Goal: Task Accomplishment & Management: Manage account settings

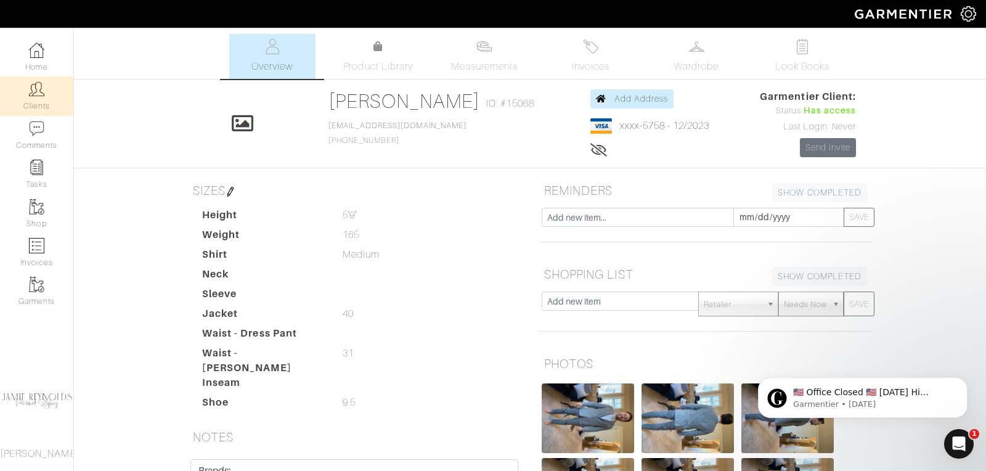
click at [43, 94] on img at bounding box center [36, 88] width 15 height 15
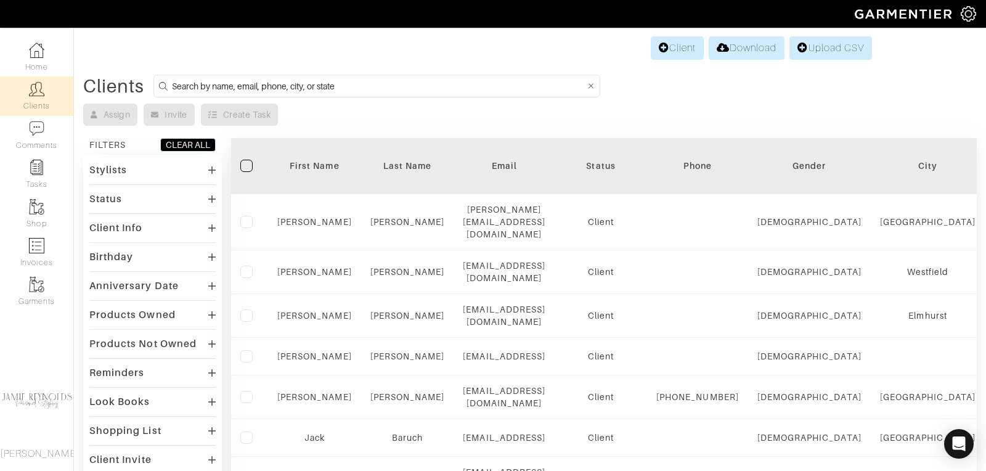
click at [190, 85] on input at bounding box center [378, 85] width 413 height 15
type input "tim mcenrty"
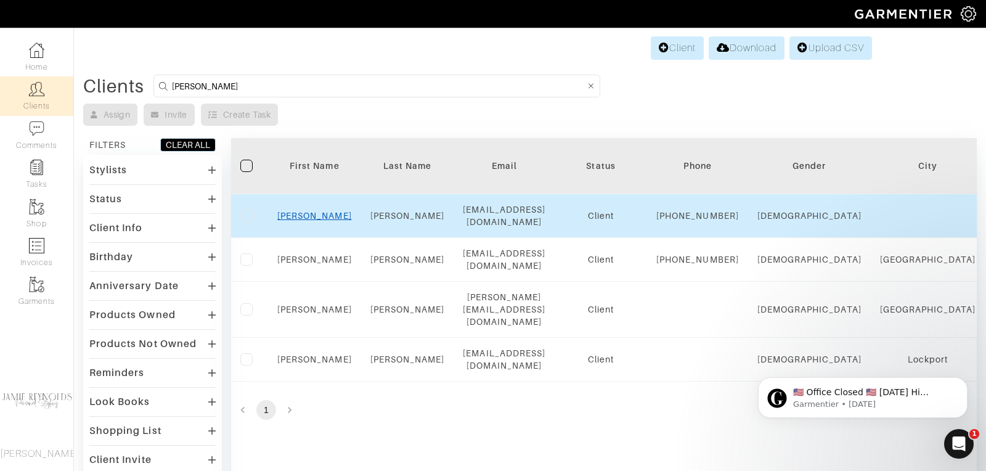
click at [320, 218] on link "Tim" at bounding box center [314, 216] width 75 height 10
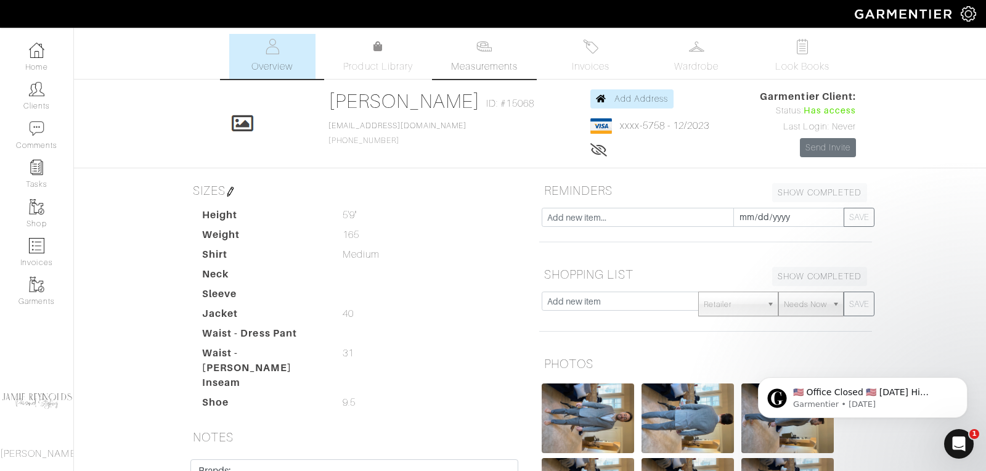
click at [486, 59] on span "Measurements" at bounding box center [484, 66] width 67 height 15
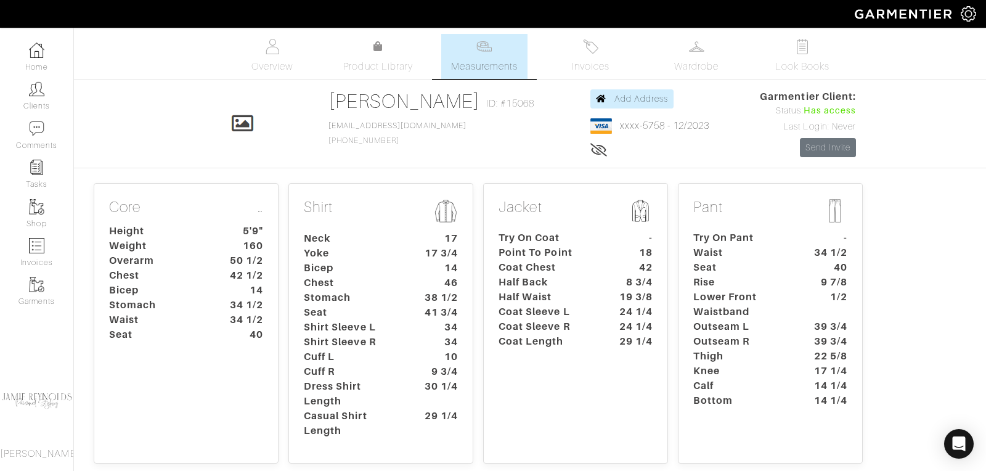
click at [238, 351] on div "Core … Height 5'9" Weight 160 Overarm 50 1/2 Chest 42 1/2 Bicep 14 Stomach 34 1…" at bounding box center [186, 323] width 185 height 280
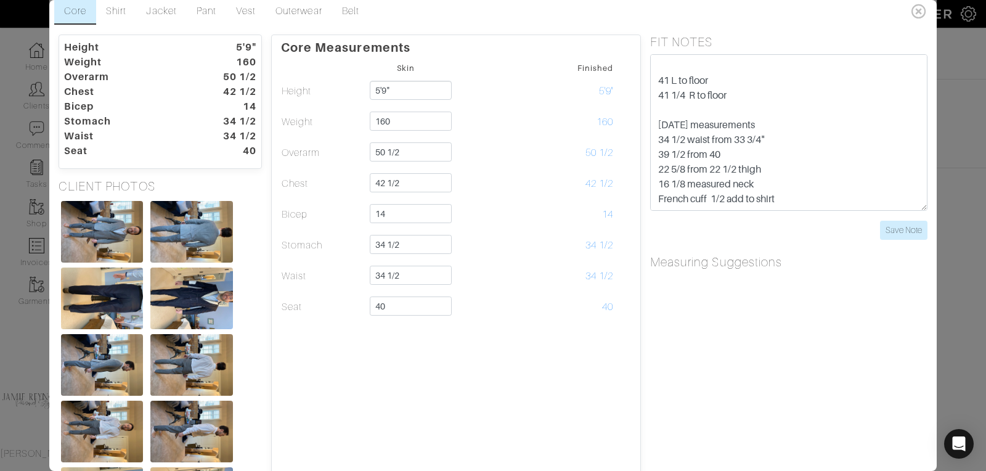
scroll to position [503, 0]
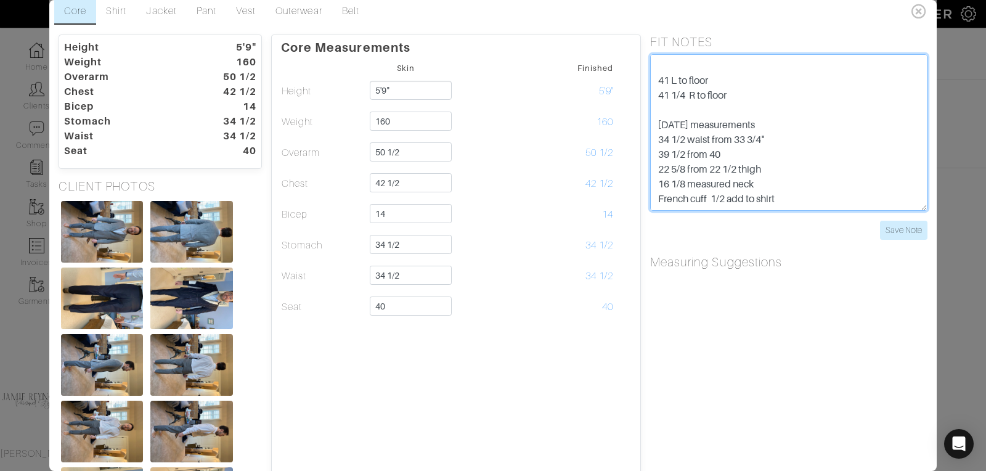
click at [791, 133] on textarea "3/1 - LB talked with [PERSON_NAME], [PERSON_NAME] requested shirt to be changed…" at bounding box center [788, 132] width 277 height 157
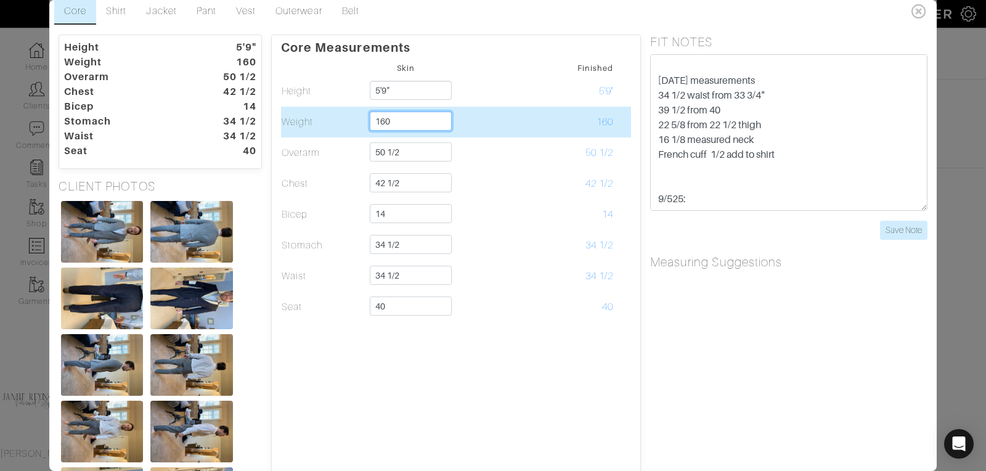
click at [402, 118] on input "160" at bounding box center [411, 121] width 82 height 19
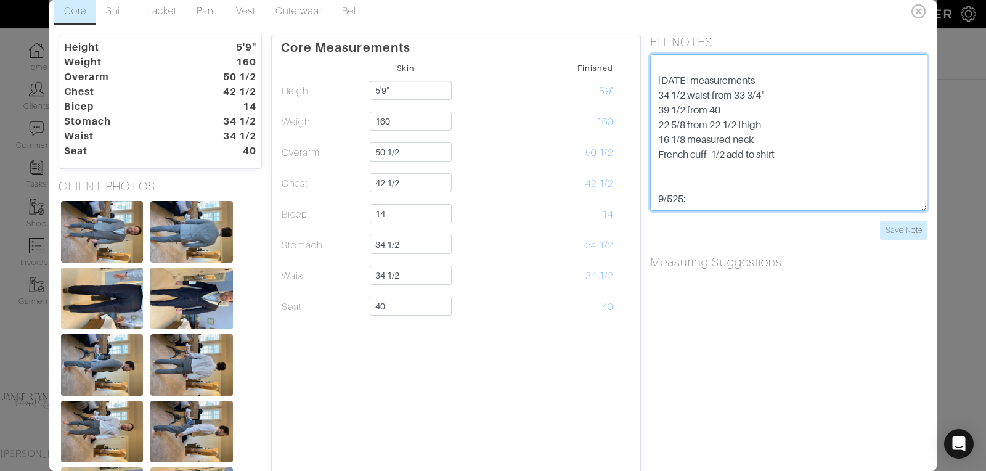
click at [672, 184] on textarea "3/1 - LB talked with [PERSON_NAME], [PERSON_NAME] requested shirt to be changed…" at bounding box center [788, 132] width 277 height 157
click at [706, 182] on textarea "3/1 - LB talked with [PERSON_NAME], [PERSON_NAME] requested shirt to be changed…" at bounding box center [788, 132] width 277 height 157
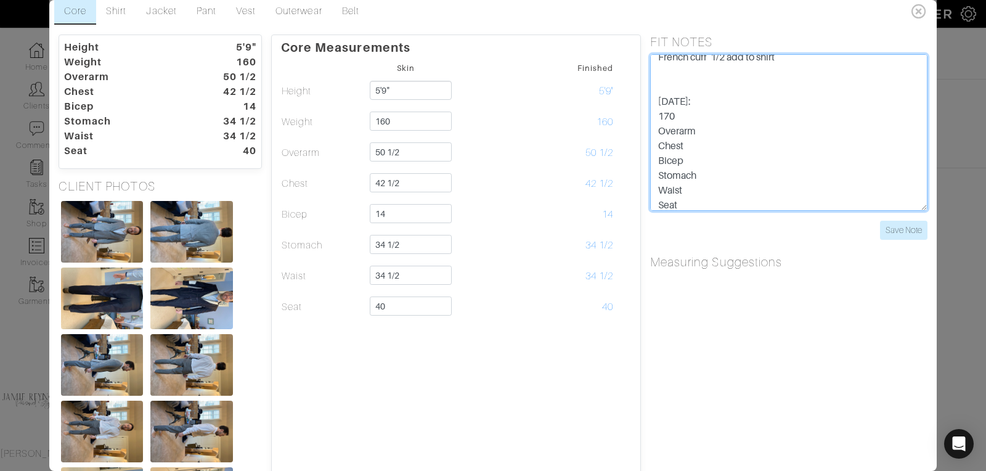
scroll to position [600, 0]
click at [712, 117] on textarea "3/1 - LB talked with [PERSON_NAME], [PERSON_NAME] requested shirt to be changed…" at bounding box center [788, 132] width 277 height 157
click at [685, 126] on textarea "3/1 - LB talked with [PERSON_NAME], [PERSON_NAME] requested shirt to be changed…" at bounding box center [788, 132] width 277 height 157
click at [696, 131] on textarea "3/1 - LB talked with [PERSON_NAME], [PERSON_NAME] requested shirt to be changed…" at bounding box center [788, 132] width 277 height 157
click at [685, 146] on textarea "3/1 - LB talked with [PERSON_NAME], [PERSON_NAME] requested shirt to be changed…" at bounding box center [788, 132] width 277 height 157
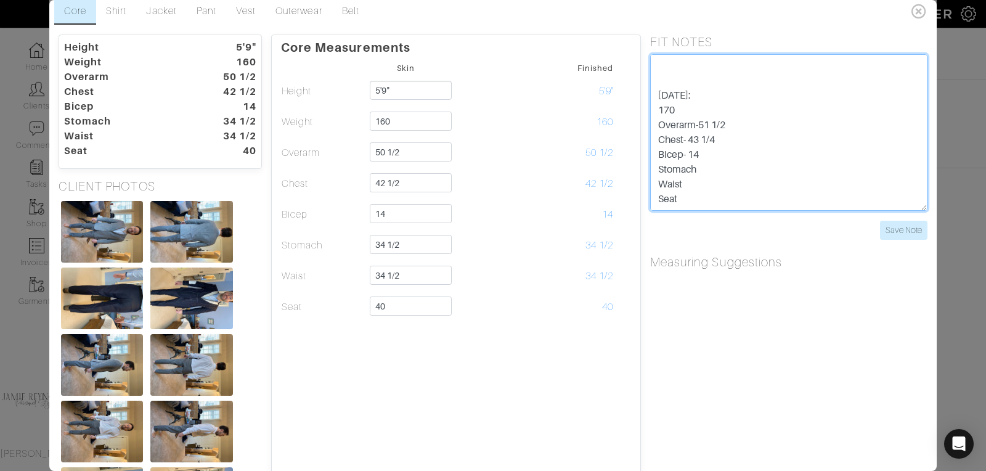
click at [703, 160] on textarea "3/1 - LB talked with [PERSON_NAME], [PERSON_NAME] requested shirt to be changed…" at bounding box center [788, 132] width 277 height 157
click at [694, 172] on textarea "3/1 - LB talked with [PERSON_NAME], [PERSON_NAME] requested shirt to be changed…" at bounding box center [788, 132] width 277 height 157
click at [693, 190] on textarea "3/1 - LB talked with [PERSON_NAME], [PERSON_NAME] requested shirt to be changed…" at bounding box center [788, 132] width 277 height 157
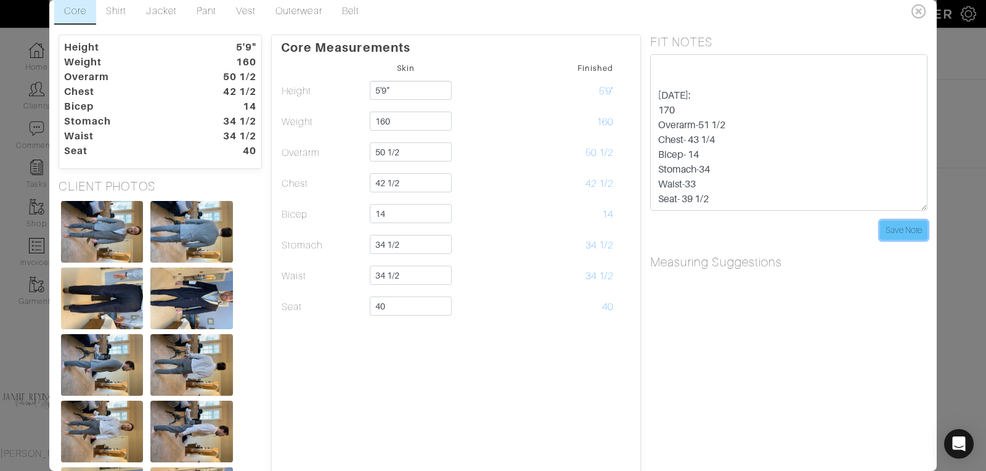
click at [890, 227] on input "Save Note" at bounding box center [903, 230] width 47 height 19
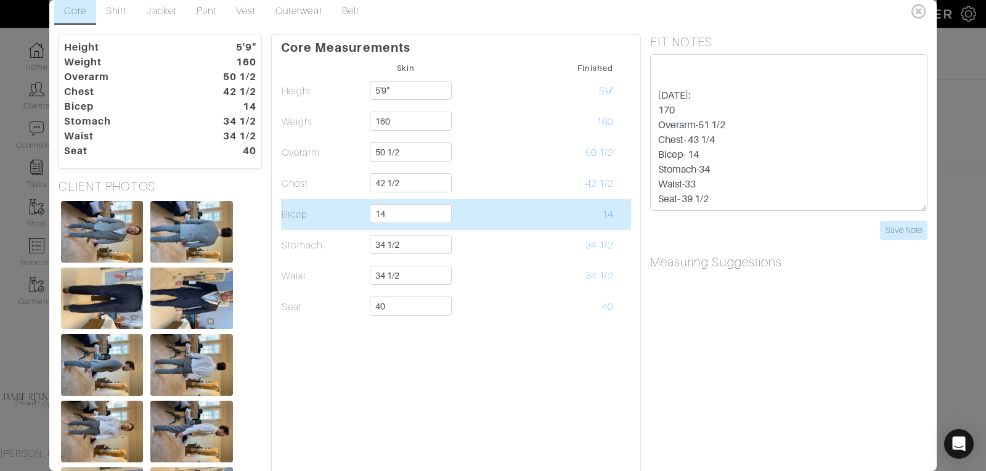
scroll to position [0, 0]
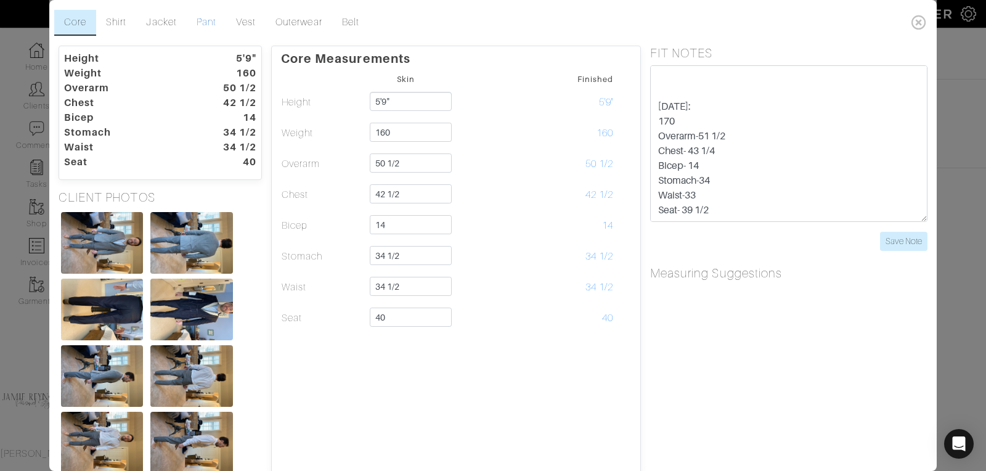
click at [206, 20] on link "Pant" at bounding box center [206, 23] width 39 height 26
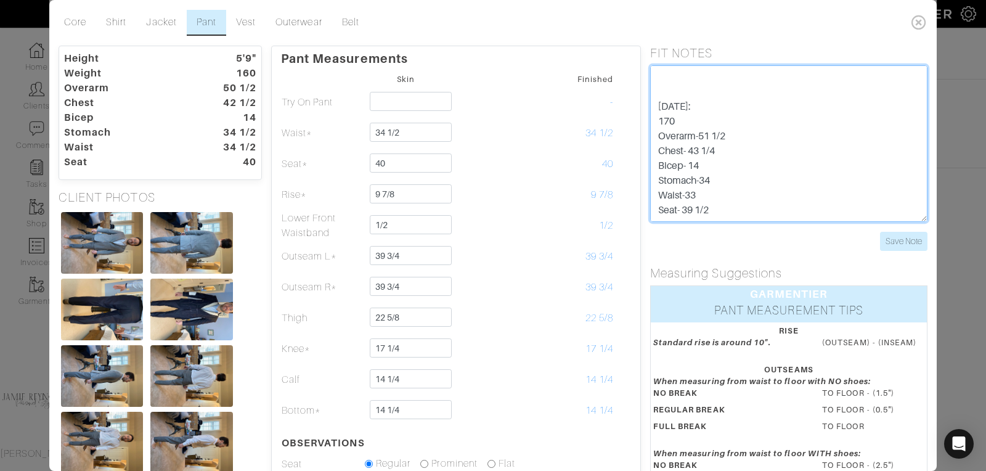
click at [720, 178] on textarea "3/1 - LB talked with [PERSON_NAME], [PERSON_NAME] requested shirt to be changed…" at bounding box center [788, 143] width 277 height 157
click at [719, 183] on textarea "3/1 - LB talked with [PERSON_NAME], [PERSON_NAME] requested shirt to be changed…" at bounding box center [788, 143] width 277 height 157
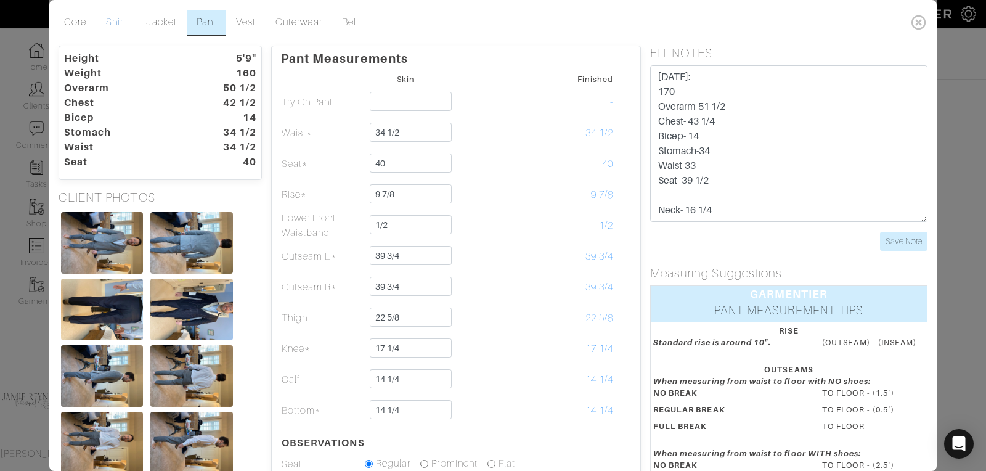
click at [120, 20] on link "Shirt" at bounding box center [116, 23] width 40 height 26
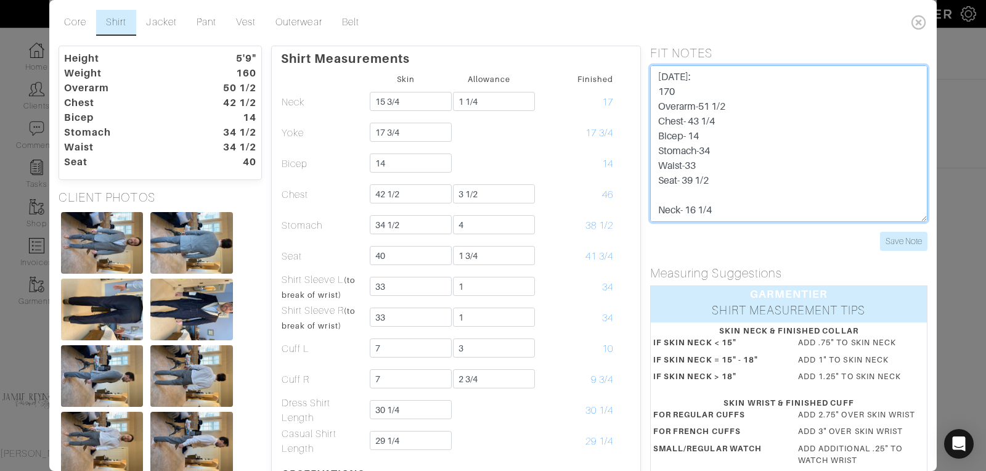
click at [723, 200] on textarea "3/1 - LB talked with [PERSON_NAME], [PERSON_NAME] requested shirt to be changed…" at bounding box center [788, 143] width 277 height 157
click at [790, 189] on textarea "3/1 - LB talked with [PERSON_NAME], [PERSON_NAME] requested shirt to be changed…" at bounding box center [788, 143] width 277 height 157
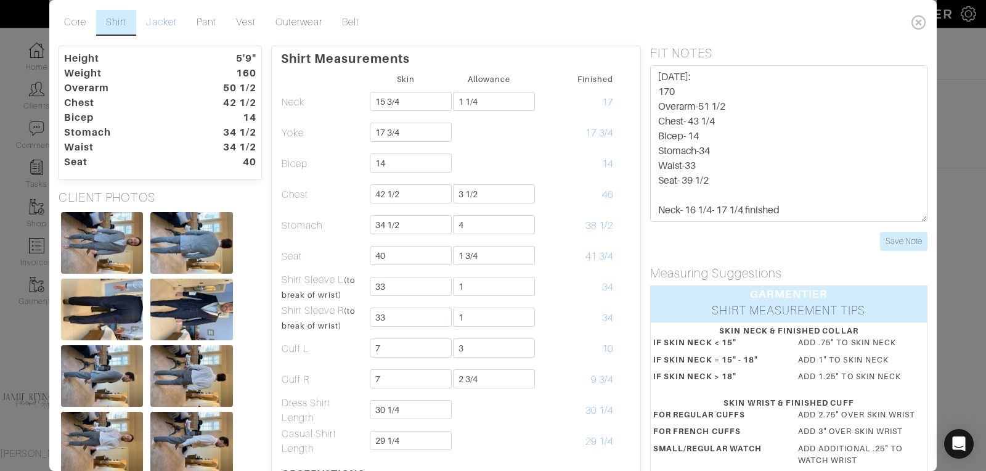
click at [157, 25] on link "Jacket" at bounding box center [161, 23] width 50 height 26
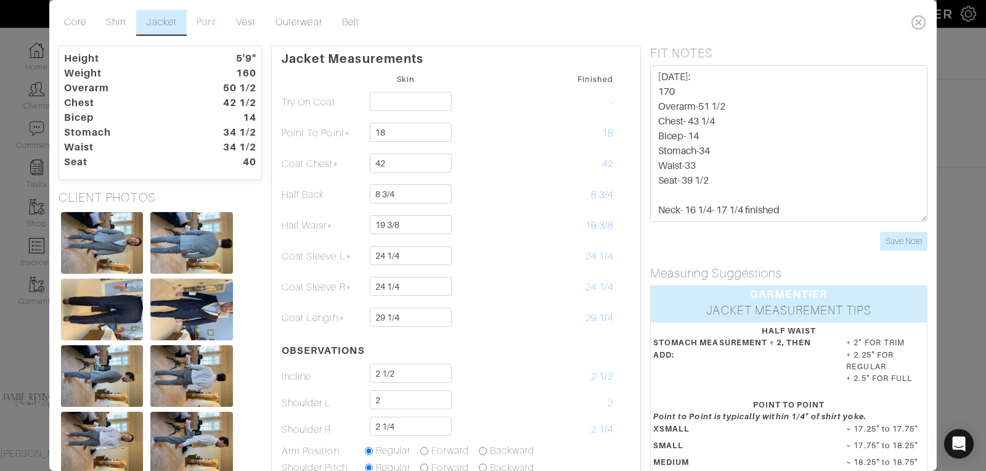
click at [217, 22] on link "Pant" at bounding box center [206, 23] width 39 height 26
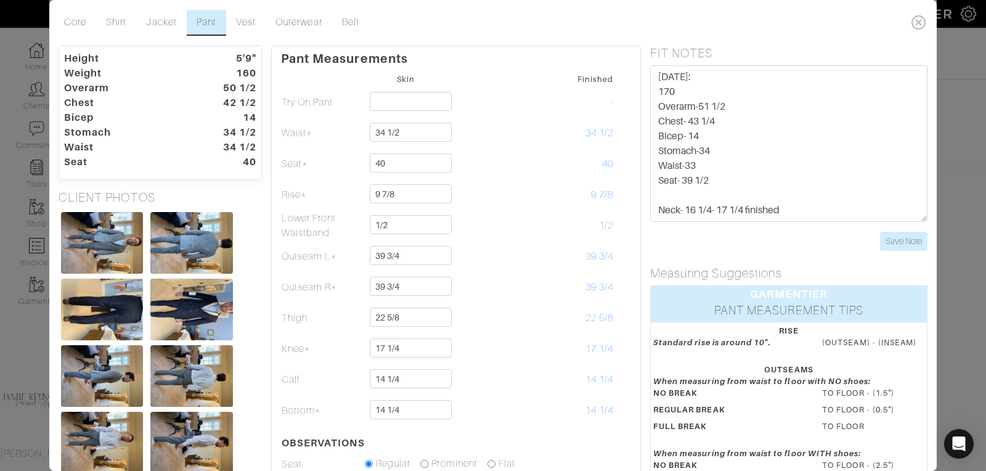
scroll to position [658, 0]
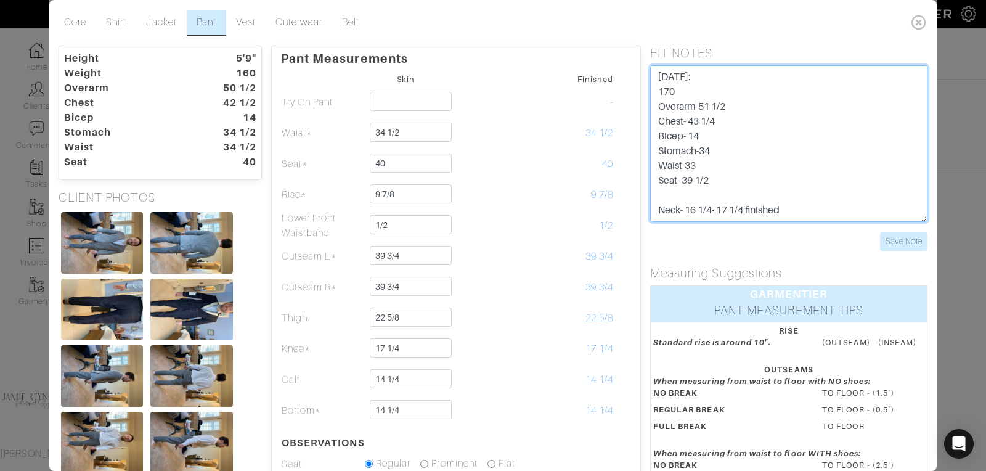
click at [786, 171] on textarea "3/1 - LB talked with [PERSON_NAME], [PERSON_NAME] requested shirt to be changed…" at bounding box center [788, 143] width 277 height 157
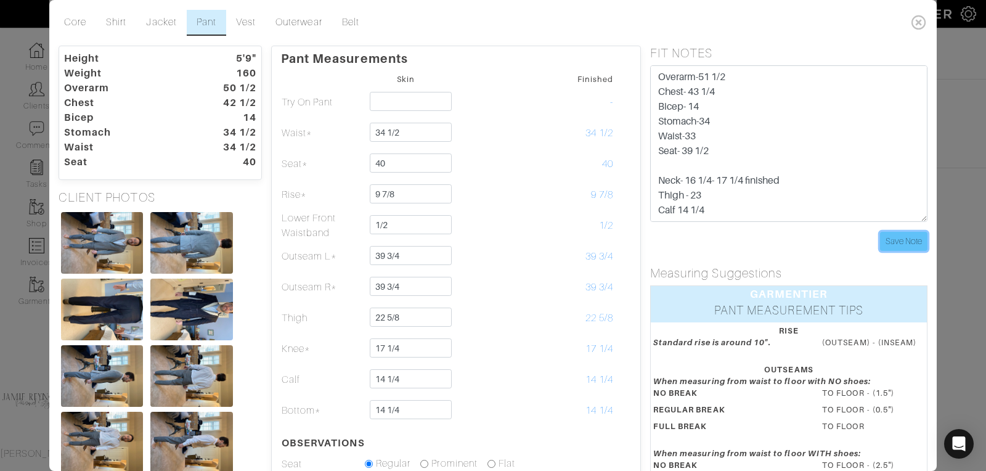
click at [919, 241] on input "Save Note" at bounding box center [903, 241] width 47 height 19
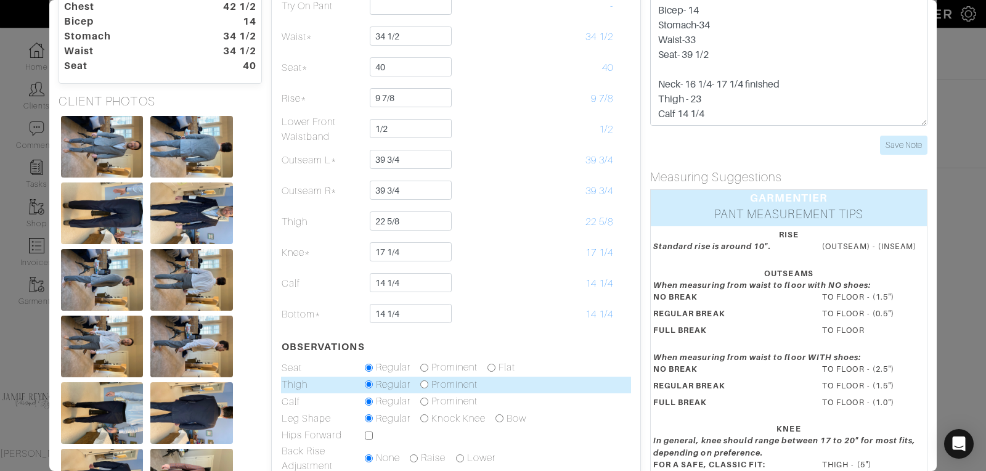
scroll to position [0, 0]
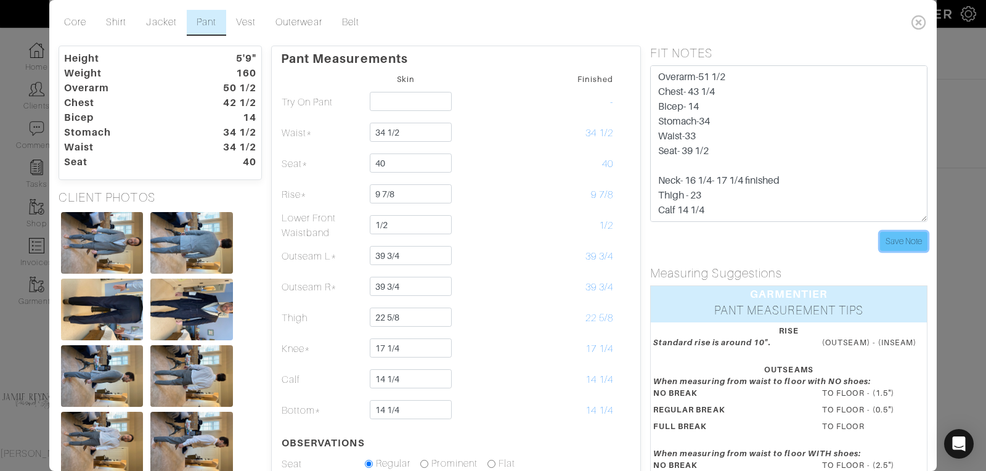
click at [902, 238] on input "Save Note" at bounding box center [903, 241] width 47 height 19
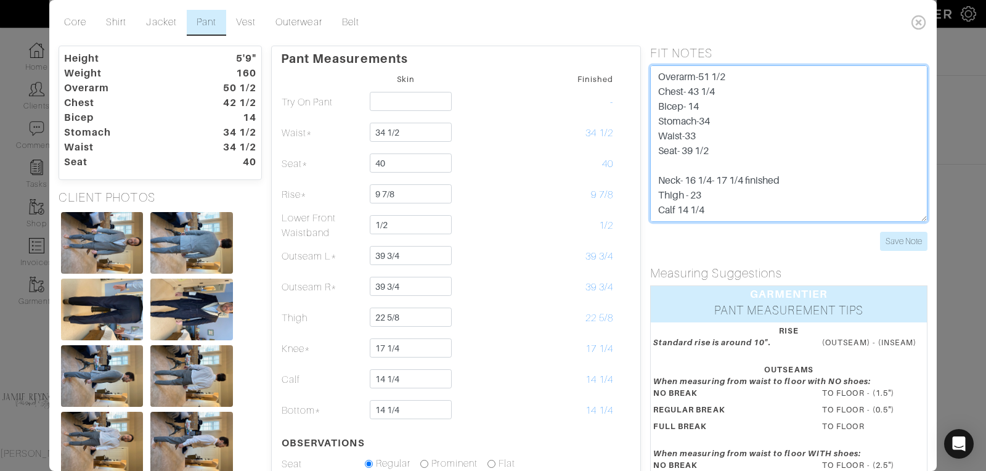
click at [715, 189] on textarea "3/1 - LB talked with [PERSON_NAME], [PERSON_NAME] requested shirt to be changed…" at bounding box center [788, 143] width 277 height 157
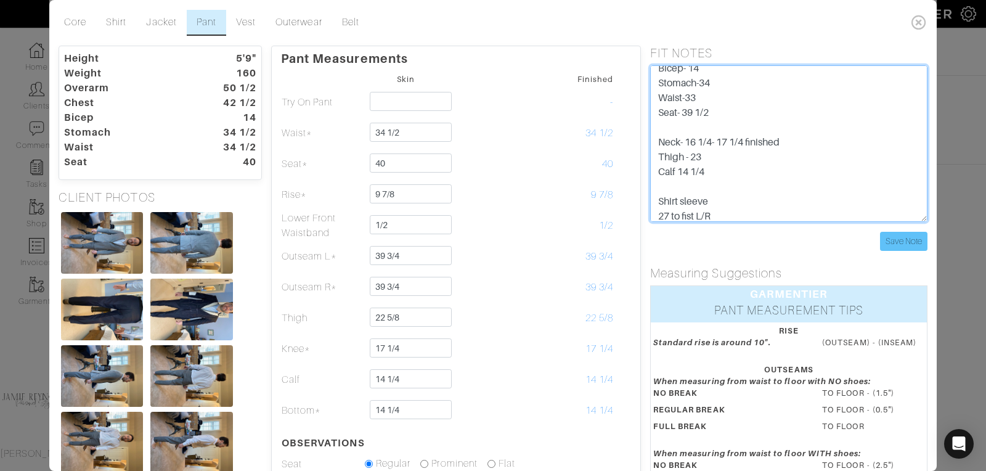
type textarea "3/1 - LB talked with [PERSON_NAME], [PERSON_NAME] requested shirt to be changed…"
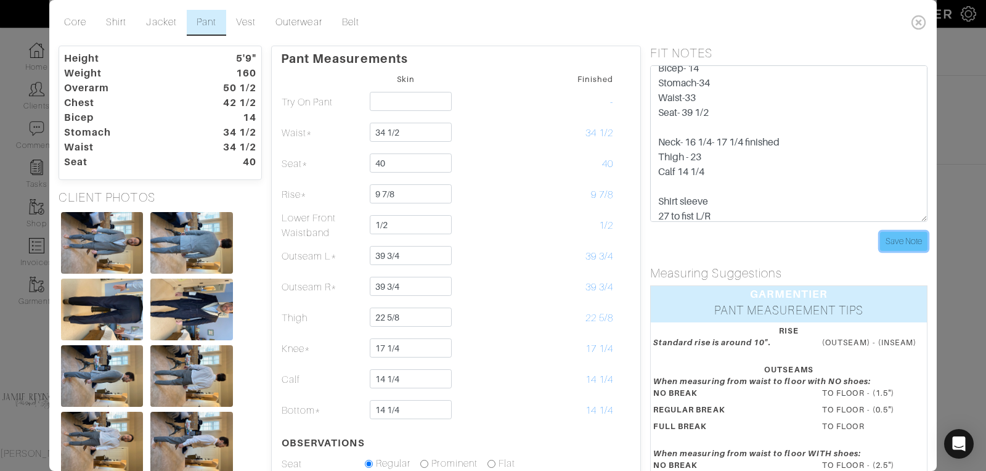
click at [919, 239] on input "Save Note" at bounding box center [903, 241] width 47 height 19
click at [912, 240] on input "Save Note" at bounding box center [903, 241] width 47 height 19
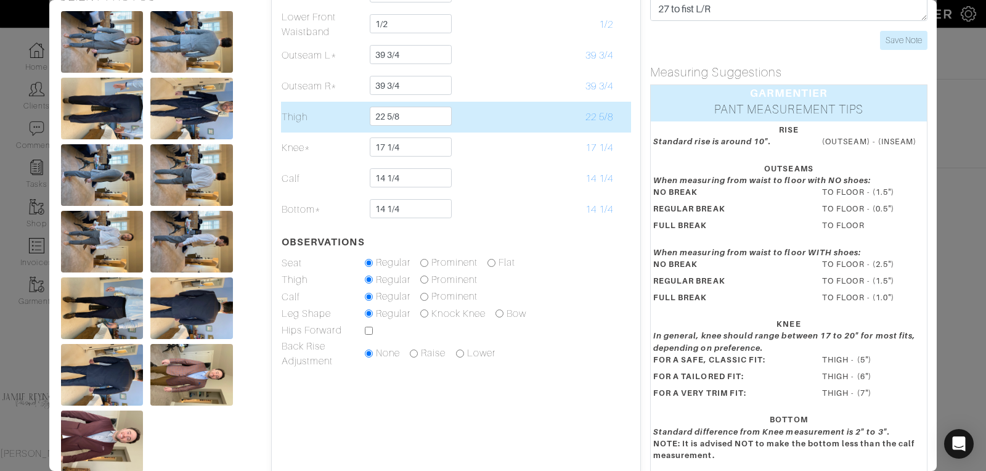
scroll to position [202, 0]
